Goal: Check status: Check status

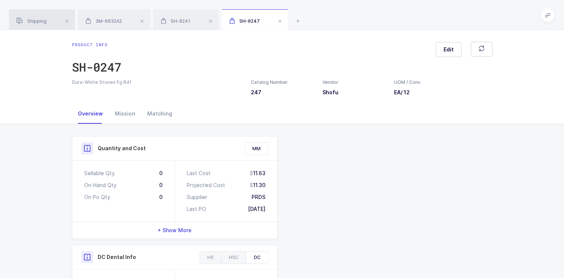
click at [46, 20] on span "Shipping" at bounding box center [31, 21] width 30 height 6
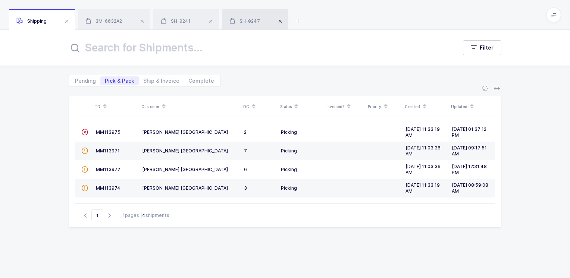
click at [282, 21] on span at bounding box center [280, 21] width 9 height 9
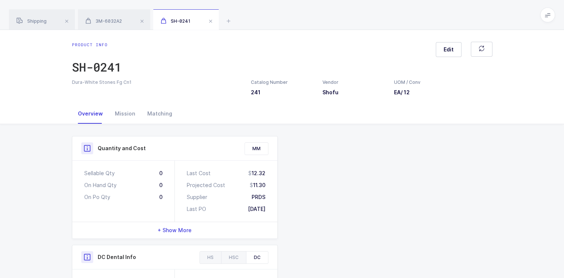
drag, startPoint x: 213, startPoint y: 22, endPoint x: 208, endPoint y: 23, distance: 5.0
click at [210, 23] on span at bounding box center [210, 21] width 9 height 9
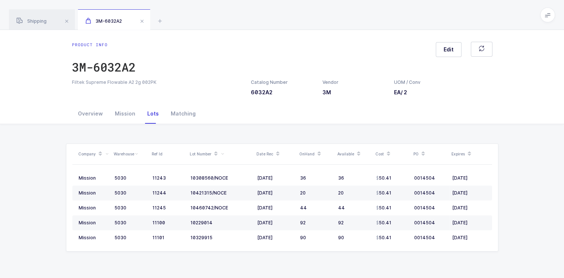
click at [143, 21] on span at bounding box center [142, 21] width 9 height 9
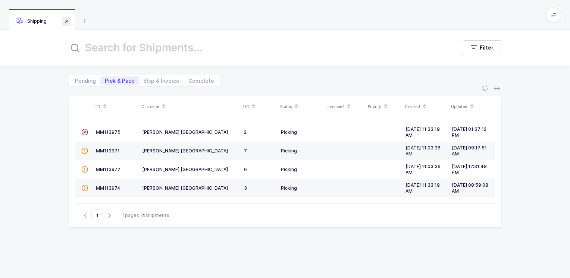
click at [67, 19] on span at bounding box center [66, 21] width 9 height 9
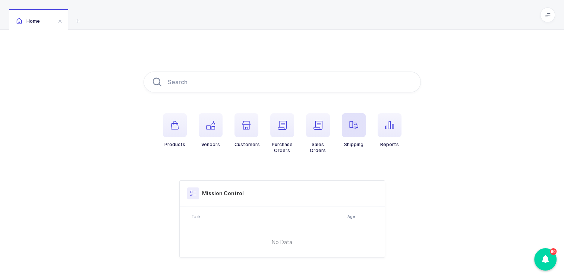
click at [355, 131] on span "button" at bounding box center [354, 125] width 24 height 24
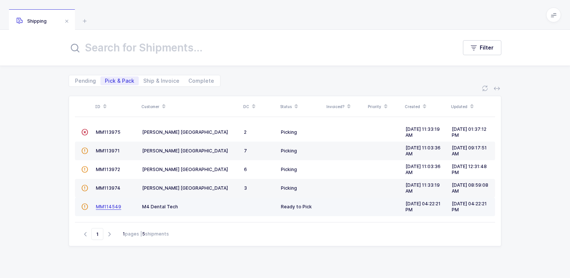
click at [112, 206] on span "MM114549" at bounding box center [108, 207] width 25 height 6
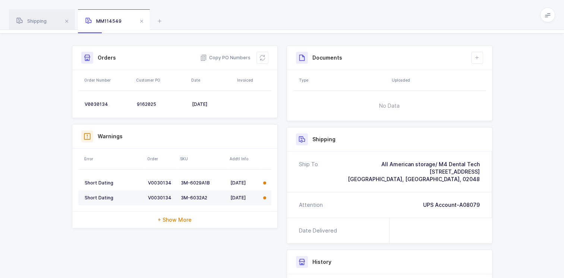
scroll to position [74, 0]
